Goal: Task Accomplishment & Management: Manage account settings

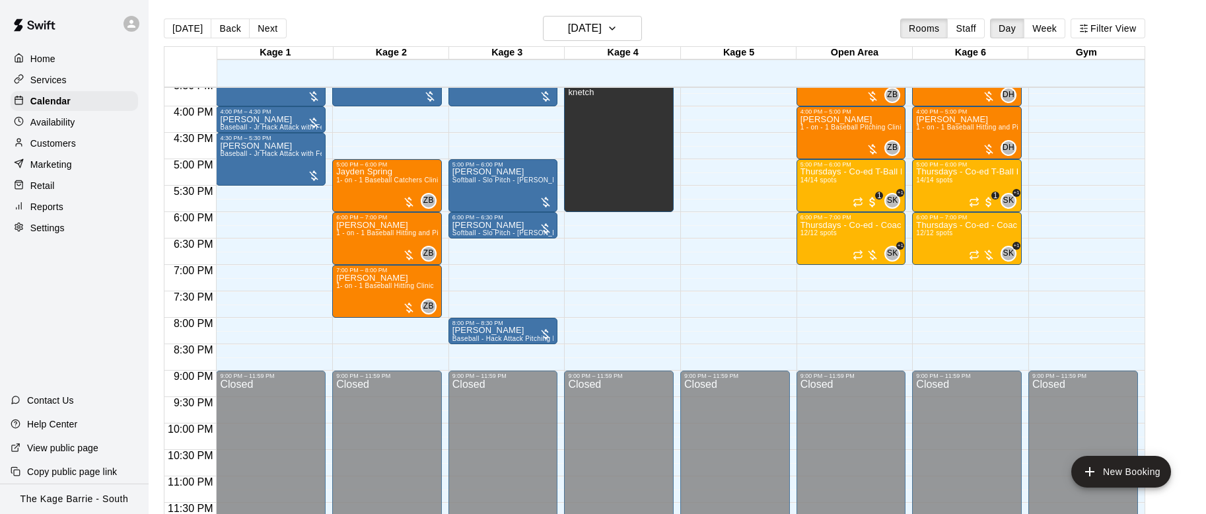
scroll to position [581, 0]
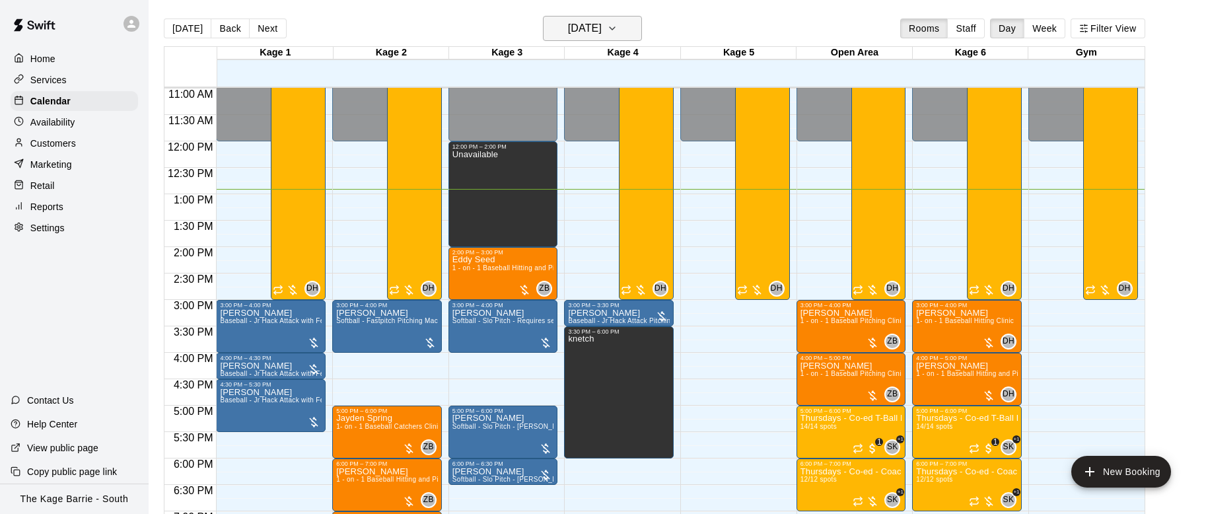
click at [615, 28] on icon "button" at bounding box center [612, 28] width 5 height 3
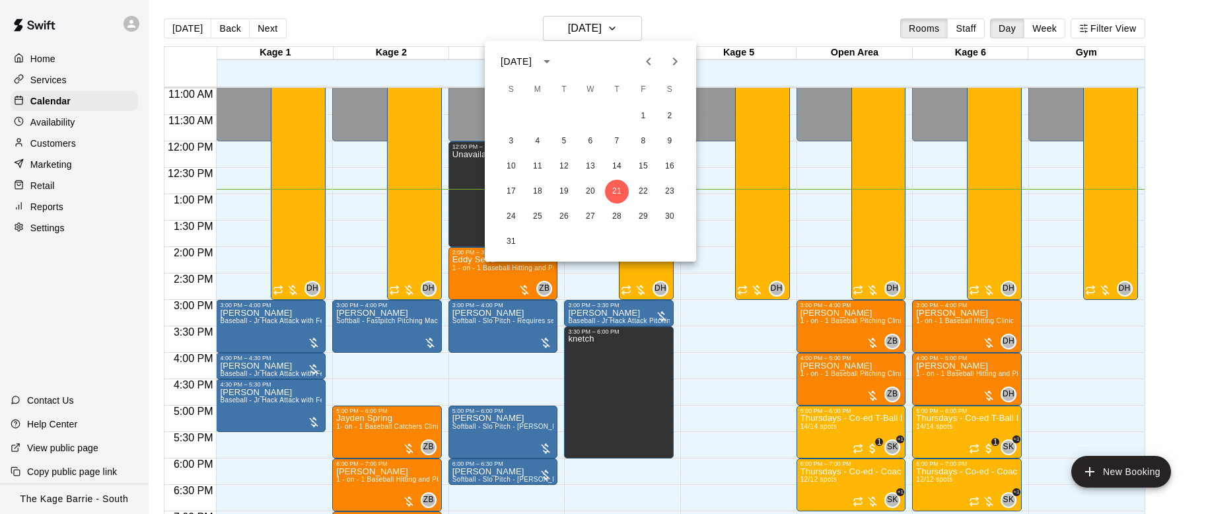
click at [678, 58] on icon "Next month" at bounding box center [675, 62] width 16 height 16
click at [645, 110] on button "5" at bounding box center [644, 116] width 24 height 24
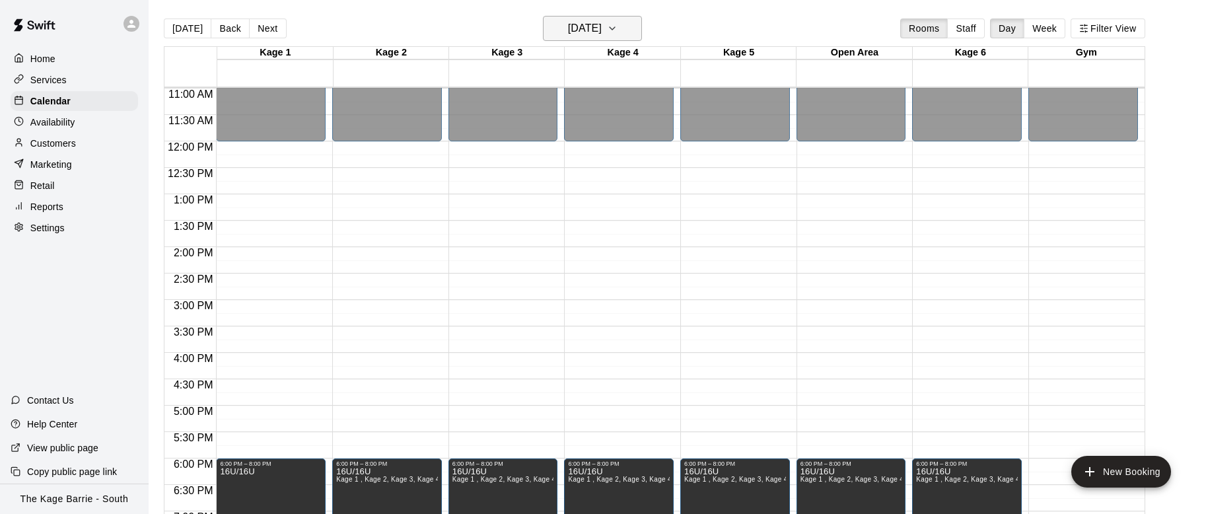
click at [618, 28] on icon "button" at bounding box center [612, 28] width 11 height 16
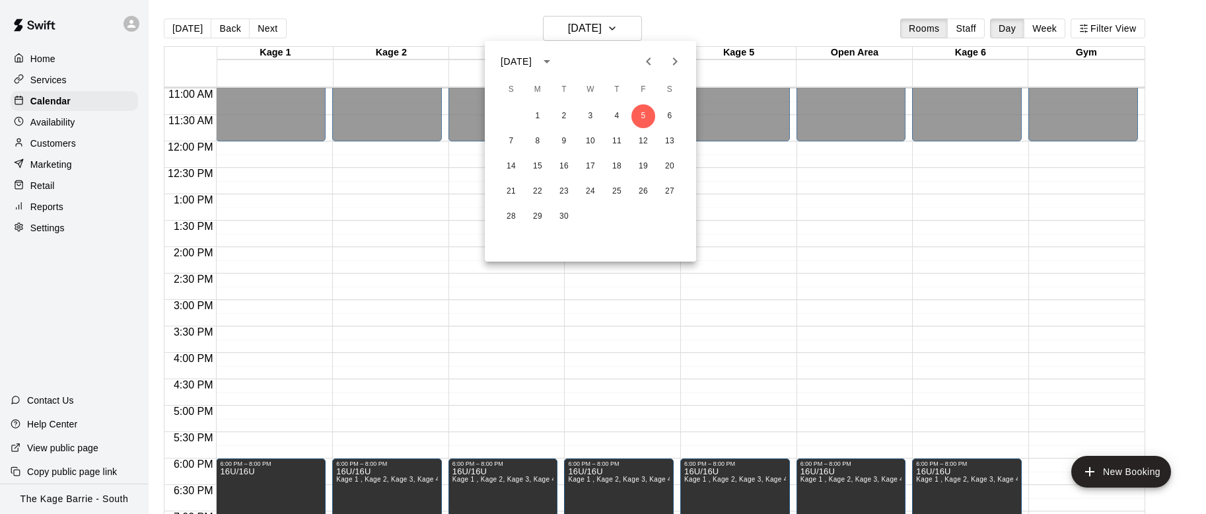
click at [818, 233] on div at bounding box center [603, 257] width 1206 height 514
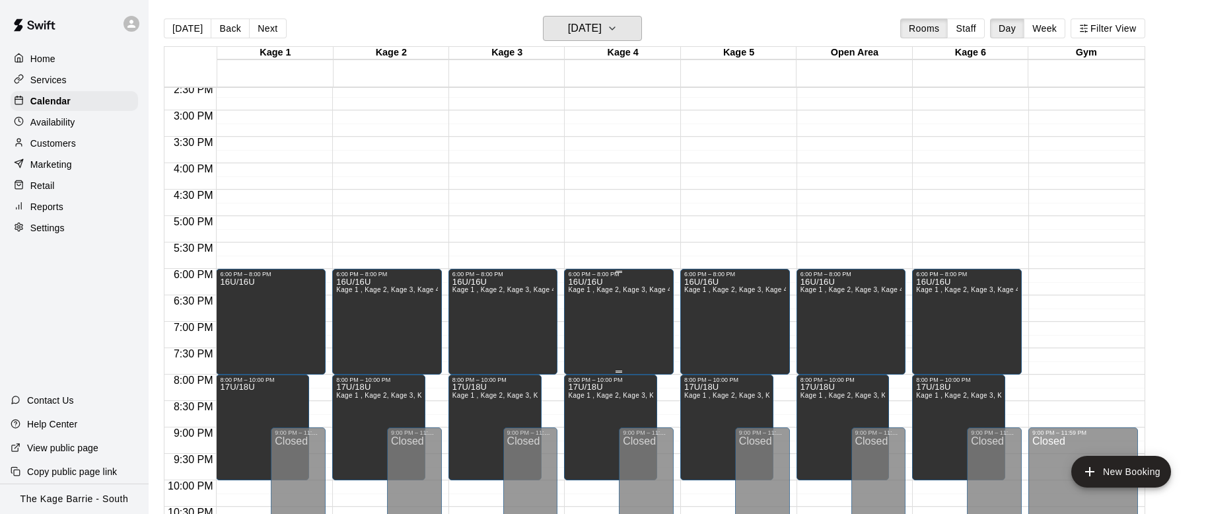
scroll to position [769, 0]
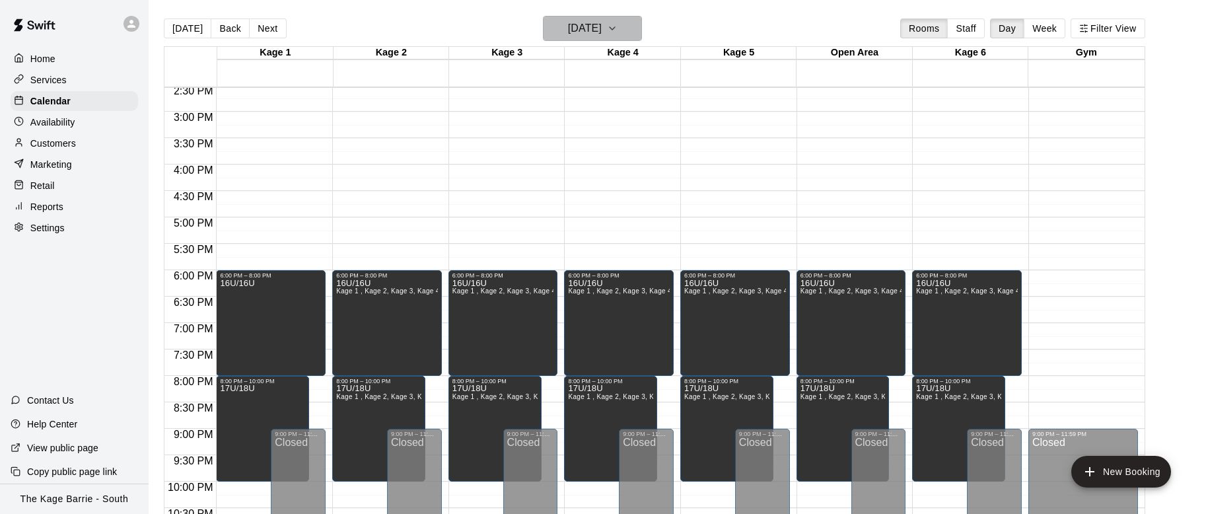
click at [618, 36] on icon "button" at bounding box center [612, 28] width 11 height 16
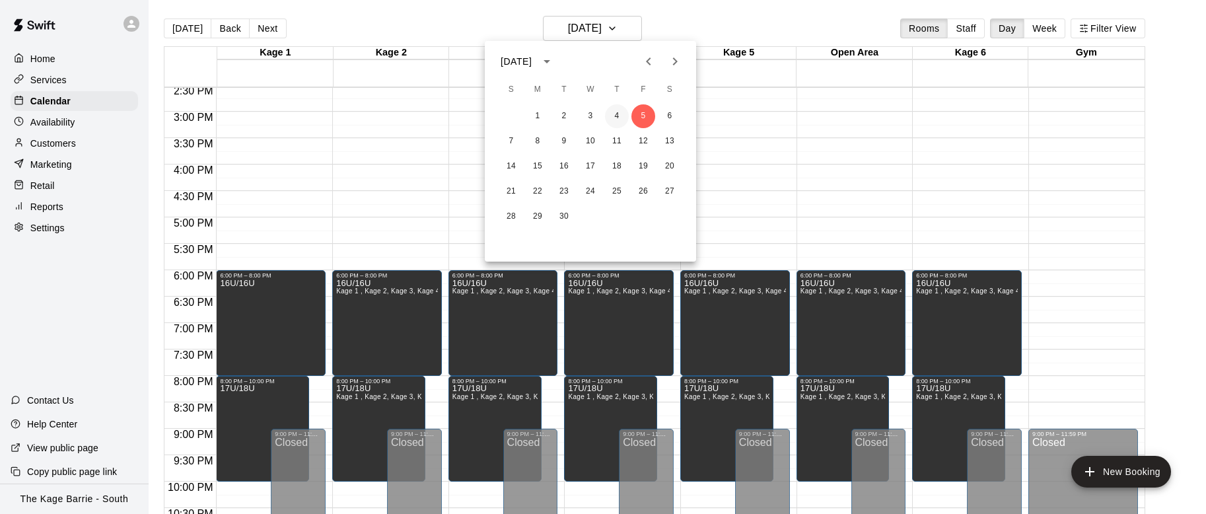
click at [618, 114] on button "4" at bounding box center [617, 116] width 24 height 24
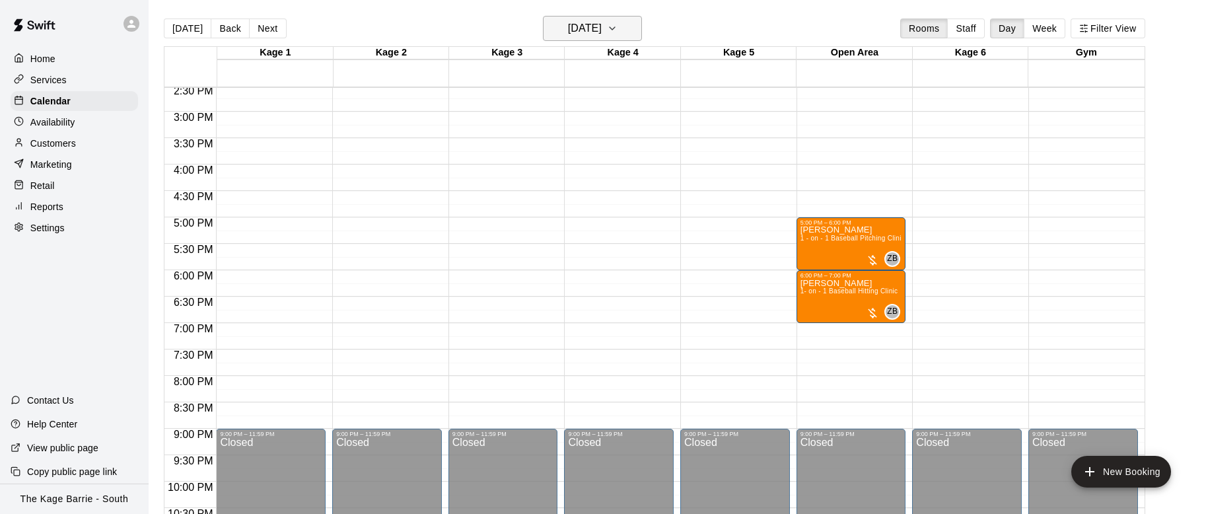
click at [618, 30] on icon "button" at bounding box center [612, 28] width 11 height 16
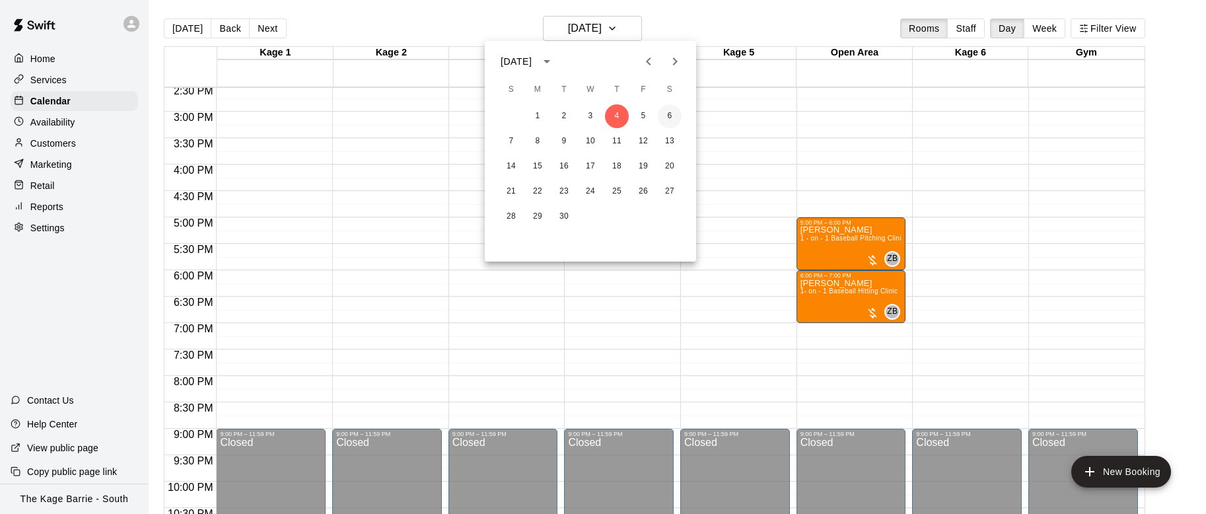
click at [669, 112] on button "6" at bounding box center [670, 116] width 24 height 24
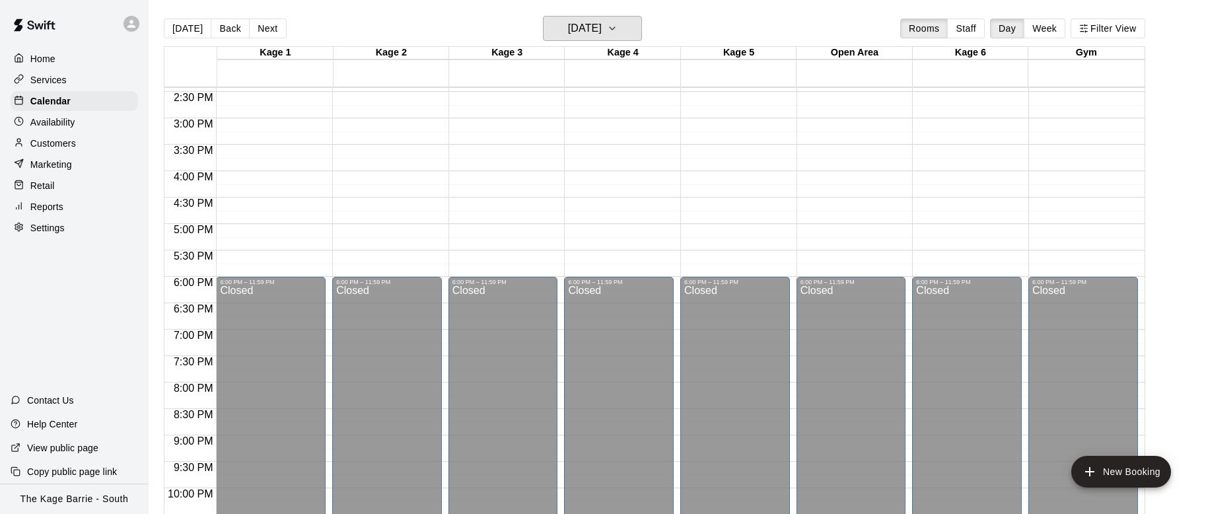
scroll to position [759, 0]
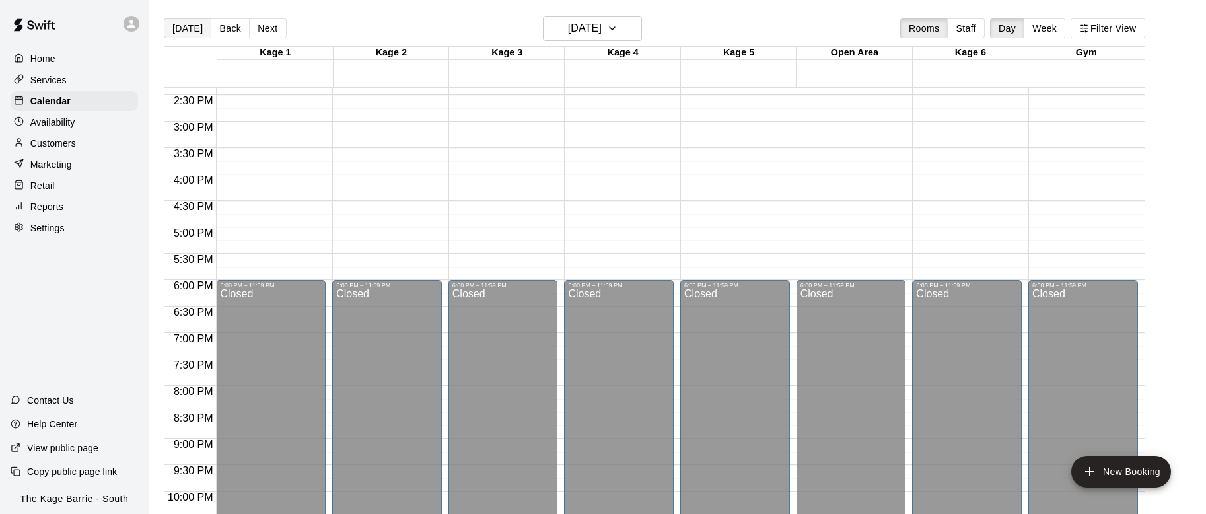
click at [181, 32] on button "[DATE]" at bounding box center [188, 28] width 48 height 20
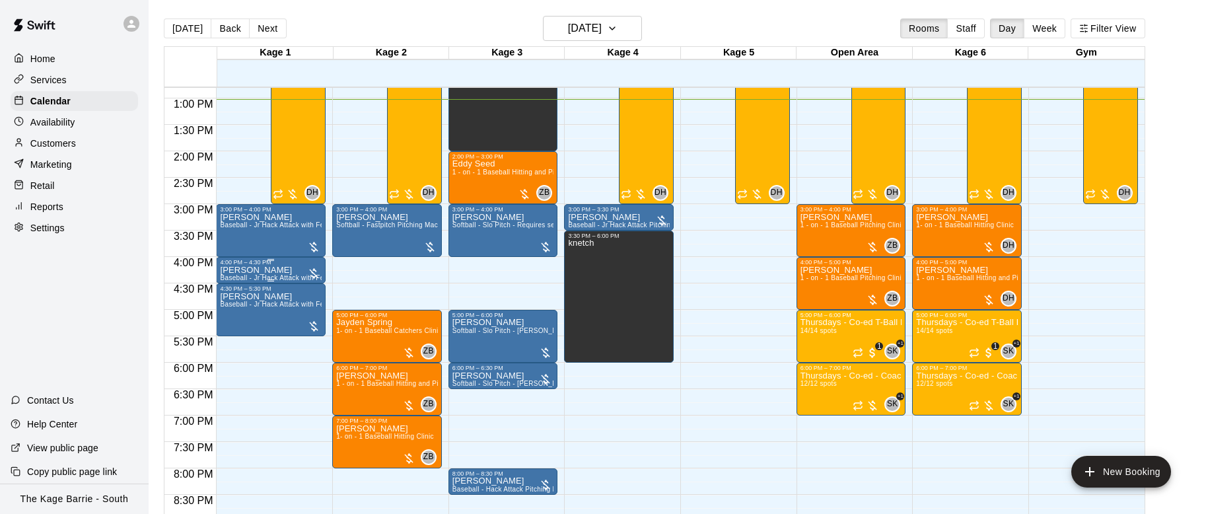
scroll to position [677, 0]
click at [73, 143] on p "Customers" at bounding box center [53, 143] width 46 height 13
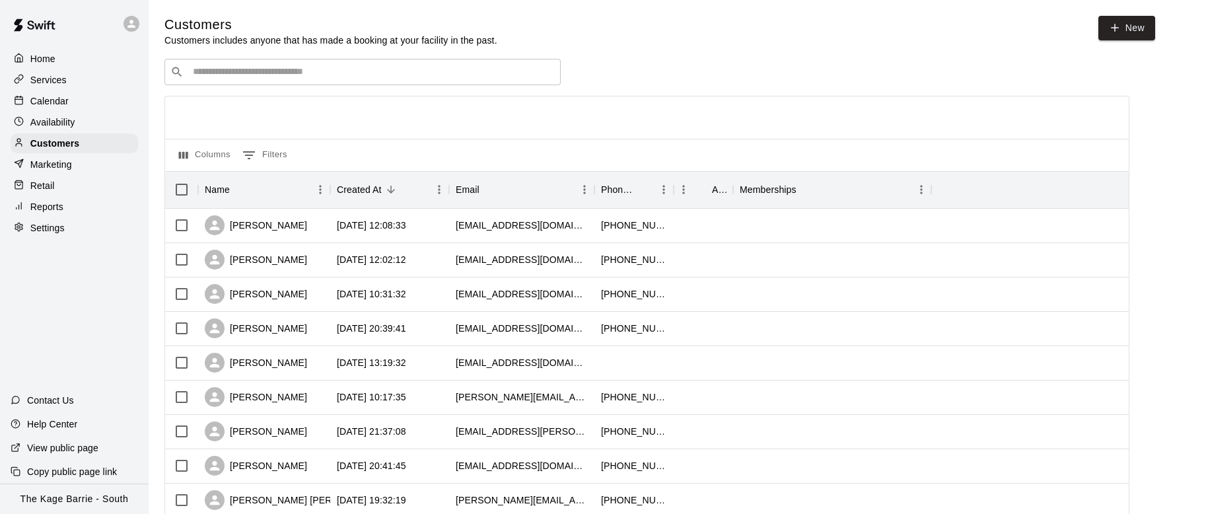
click at [318, 79] on div "​ ​" at bounding box center [362, 72] width 396 height 26
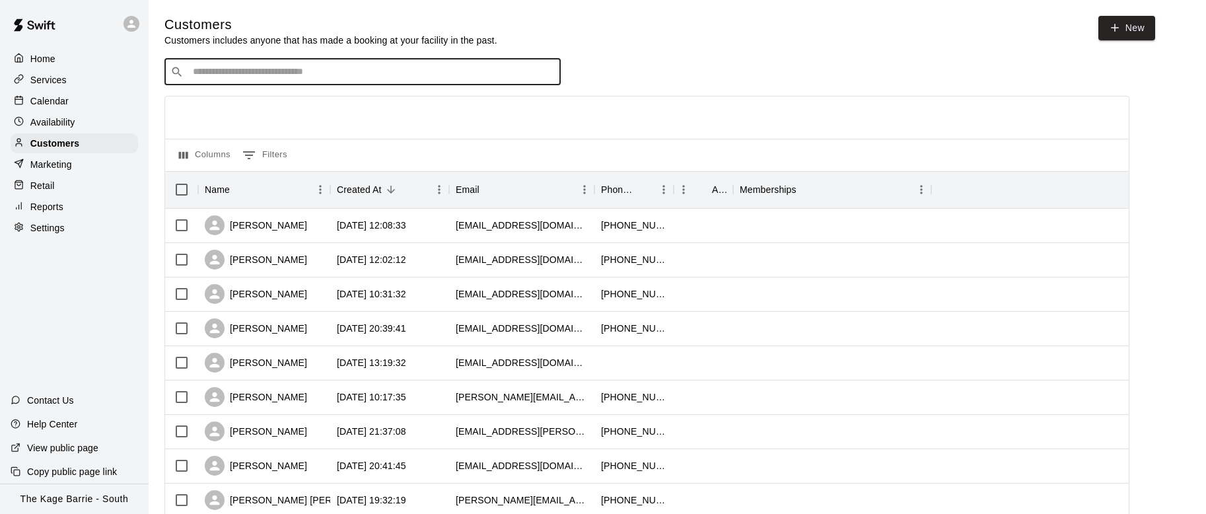
click at [74, 100] on div "Calendar" at bounding box center [74, 101] width 127 height 20
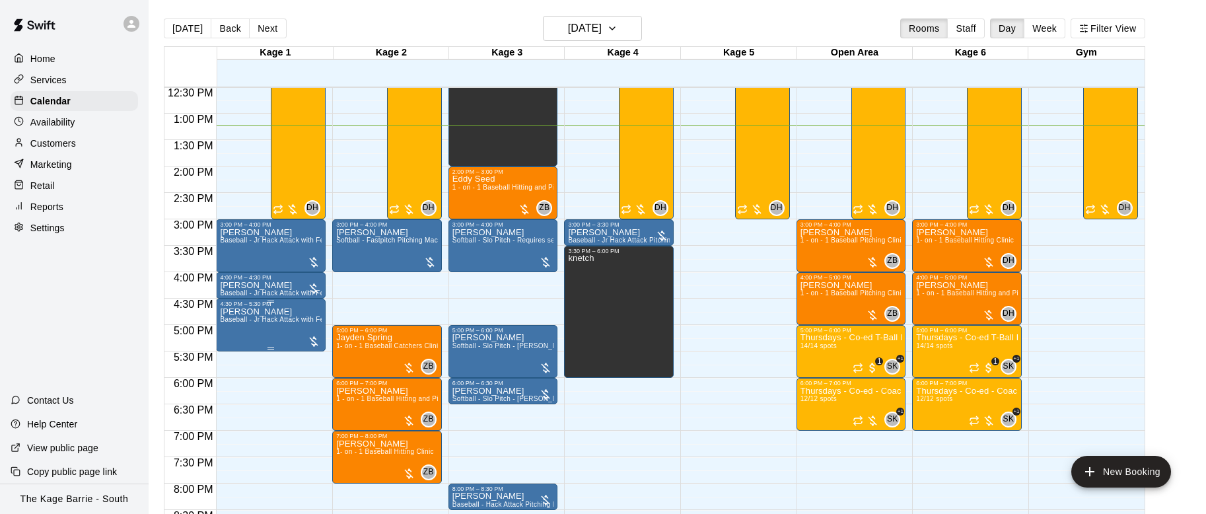
scroll to position [662, 0]
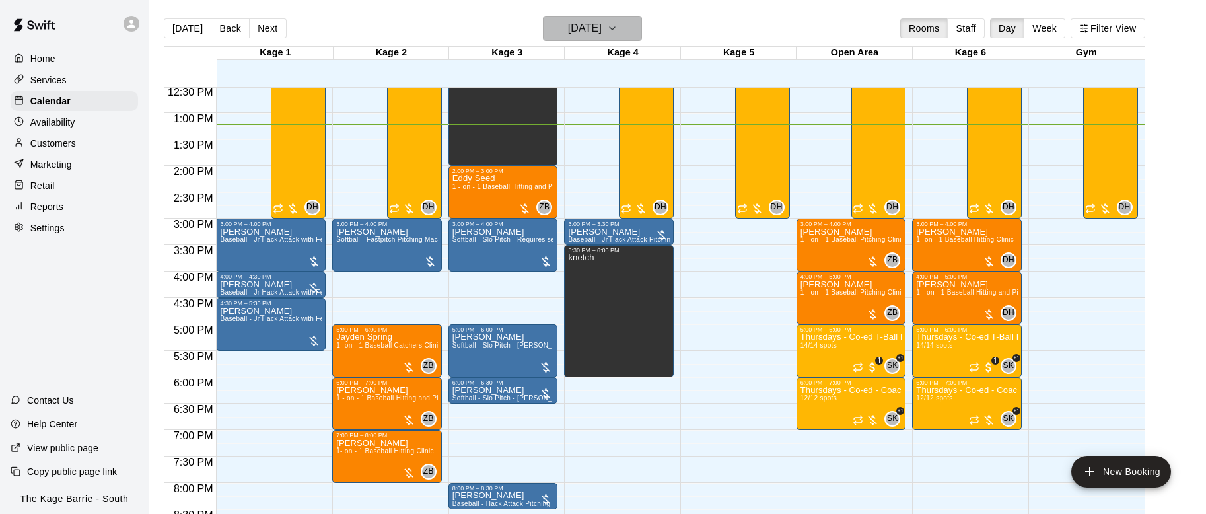
click at [618, 32] on icon "button" at bounding box center [612, 28] width 11 height 16
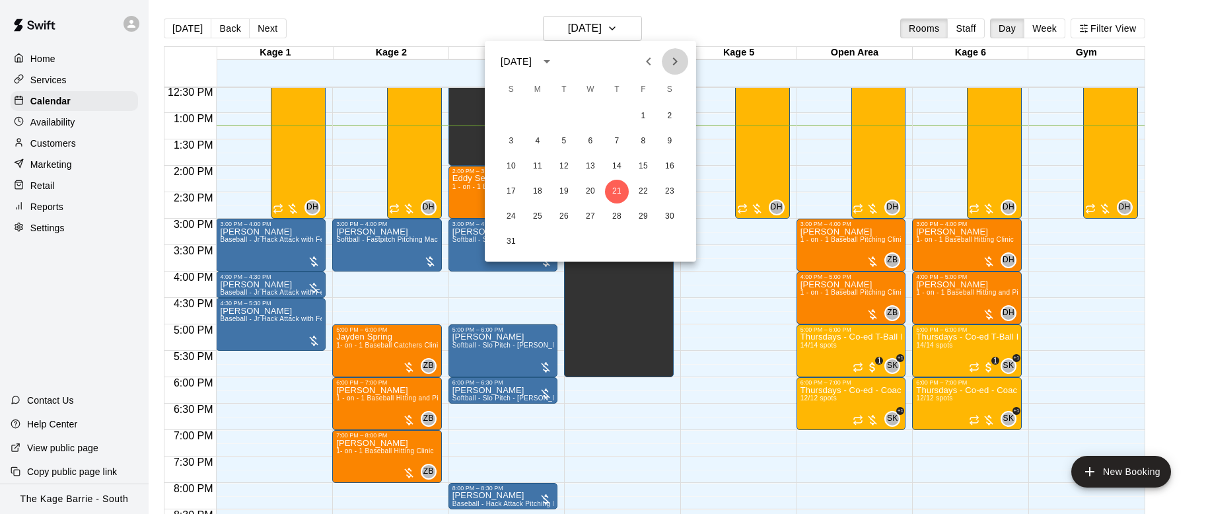
click at [672, 55] on icon "Next month" at bounding box center [675, 62] width 16 height 16
click at [619, 137] on button "11" at bounding box center [617, 141] width 24 height 24
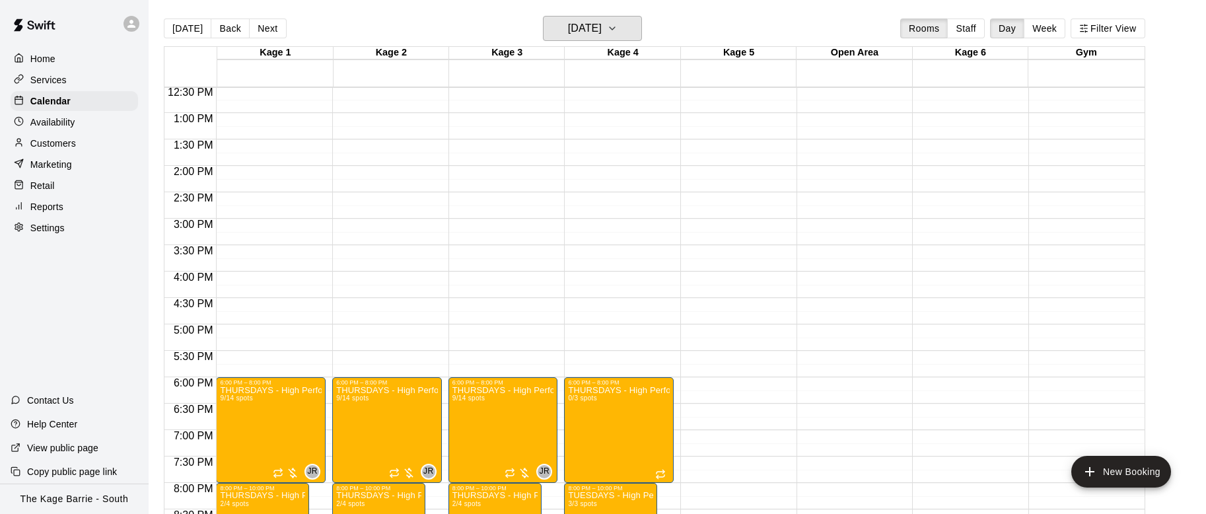
scroll to position [827, 0]
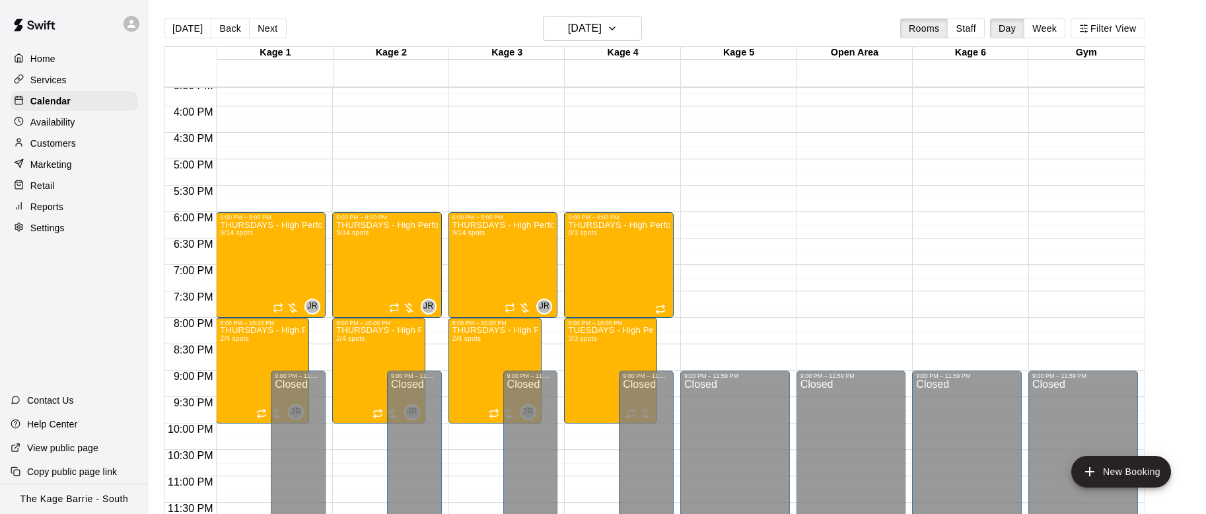
click at [72, 81] on div "Services" at bounding box center [74, 80] width 127 height 20
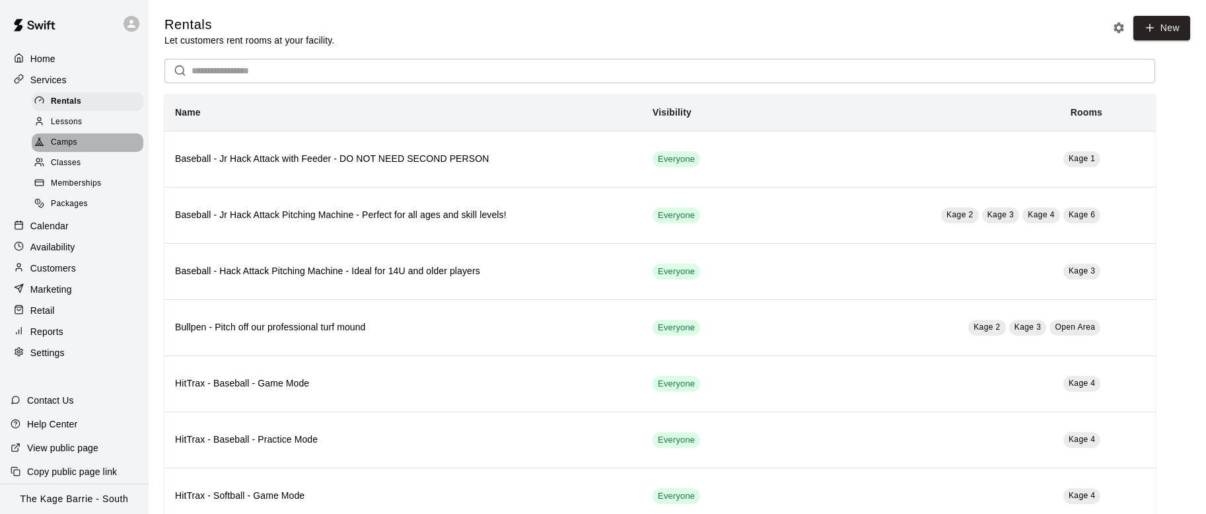
click at [89, 141] on div "Camps" at bounding box center [88, 142] width 112 height 18
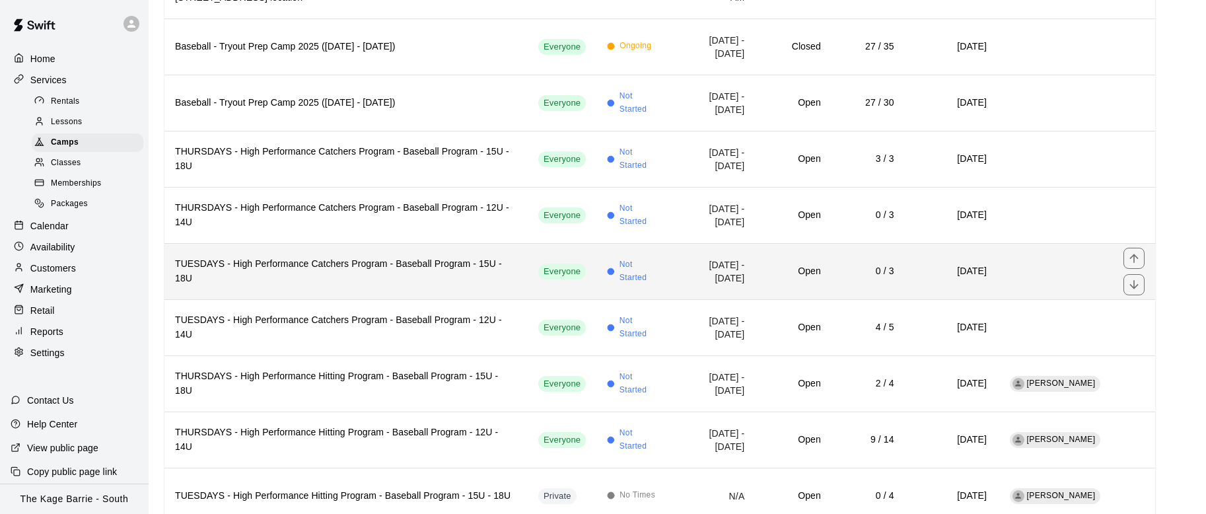
scroll to position [226, 0]
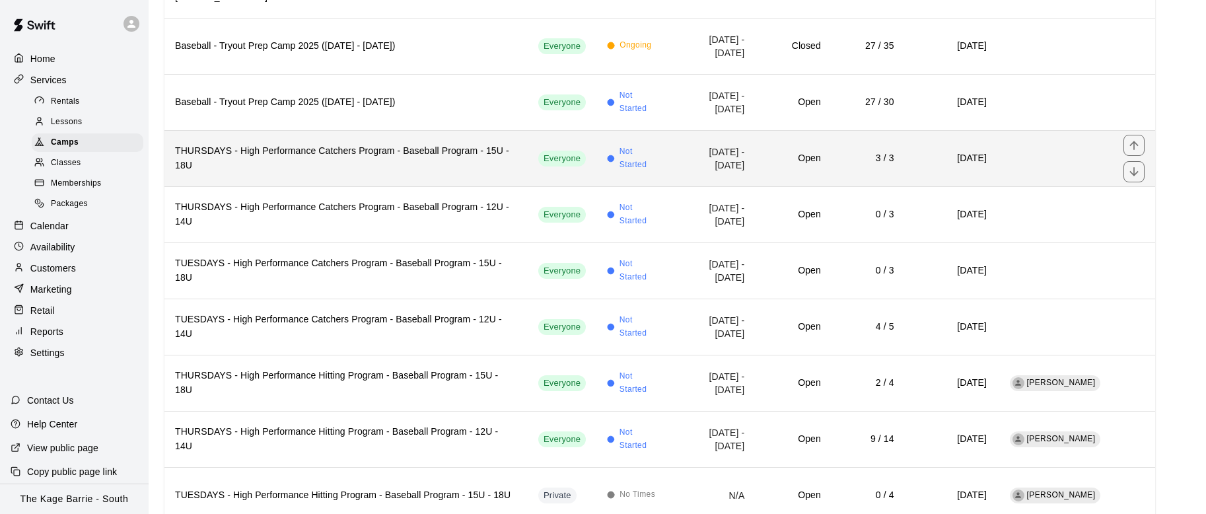
click at [439, 153] on h6 "THURSDAYS - High Performance Catchers Program - Baseball Program - 15U - 18U" at bounding box center [346, 158] width 342 height 29
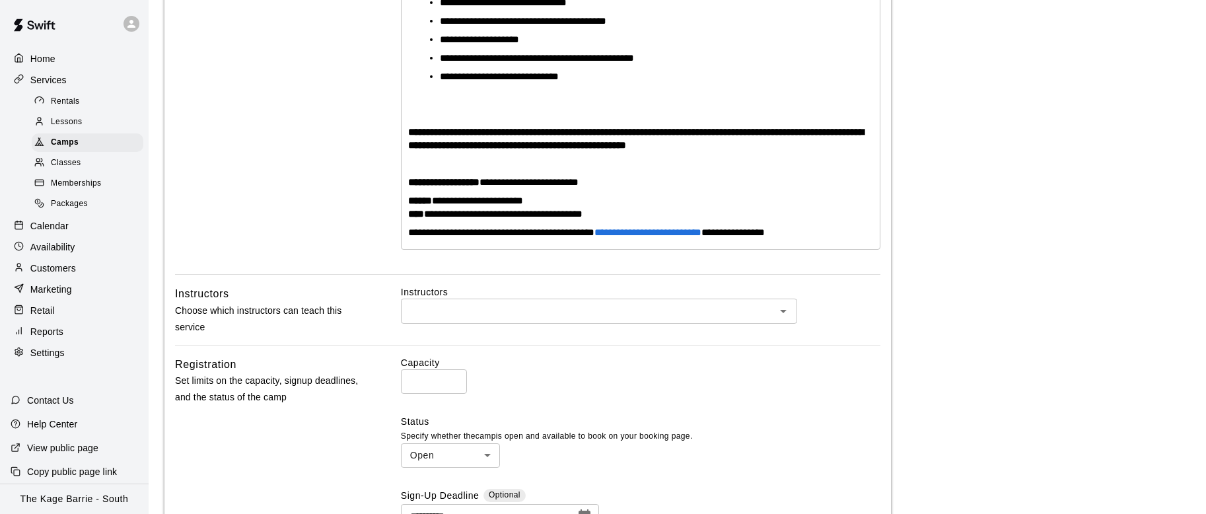
scroll to position [546, 0]
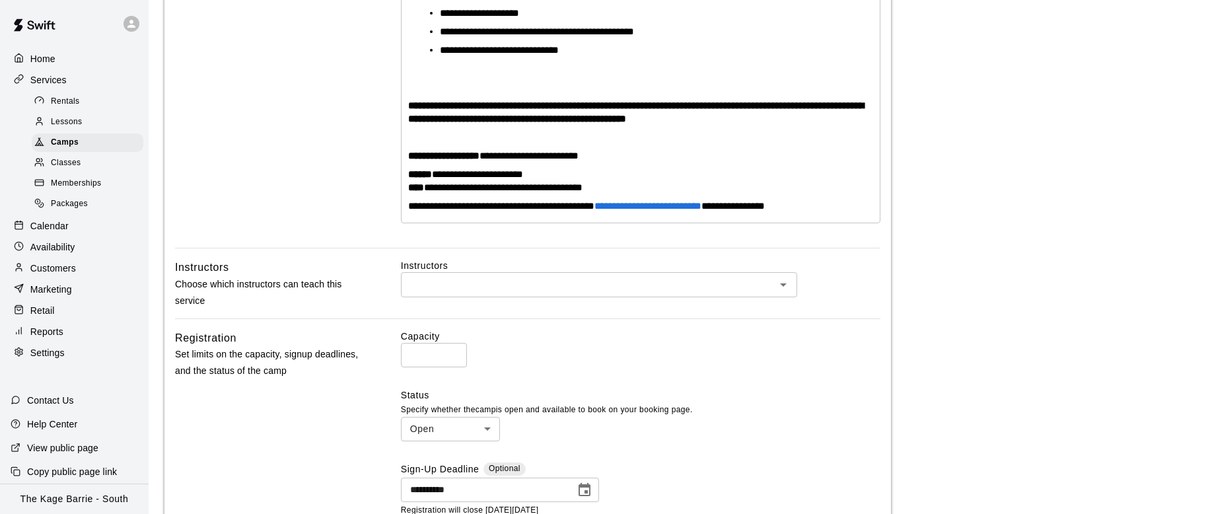
click at [454, 351] on input "*" at bounding box center [434, 355] width 66 height 24
type input "*"
click at [455, 351] on input "*" at bounding box center [434, 355] width 66 height 24
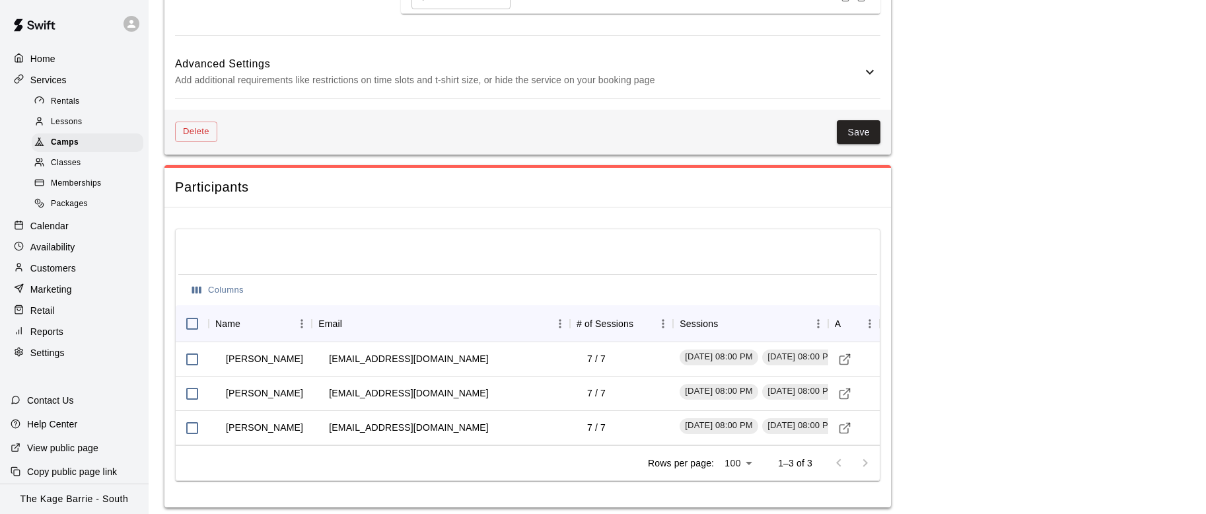
scroll to position [1479, 0]
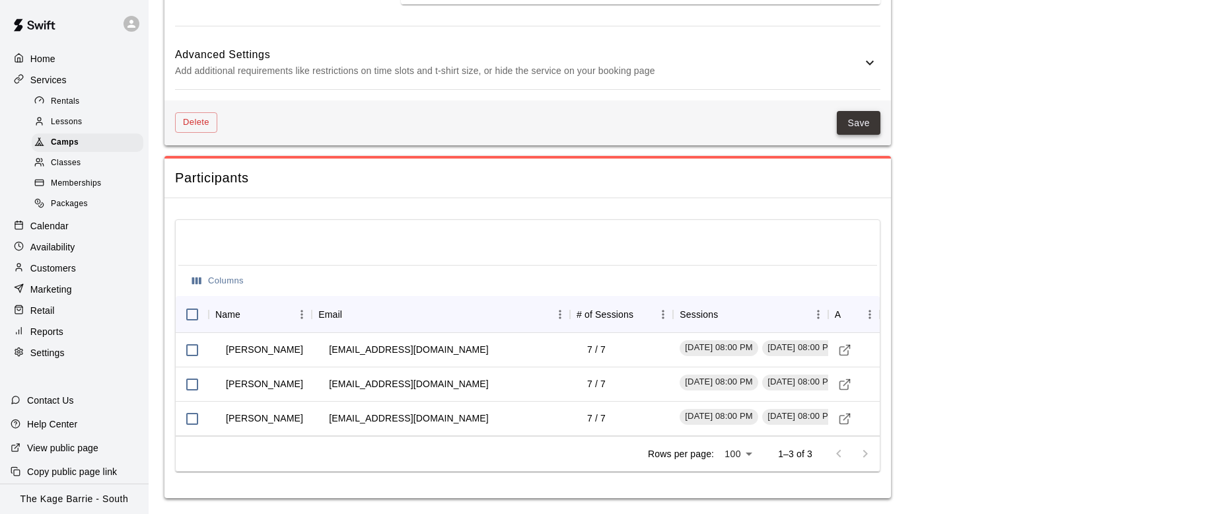
click at [859, 122] on button "Save" at bounding box center [859, 123] width 44 height 24
